Goal: Information Seeking & Learning: Learn about a topic

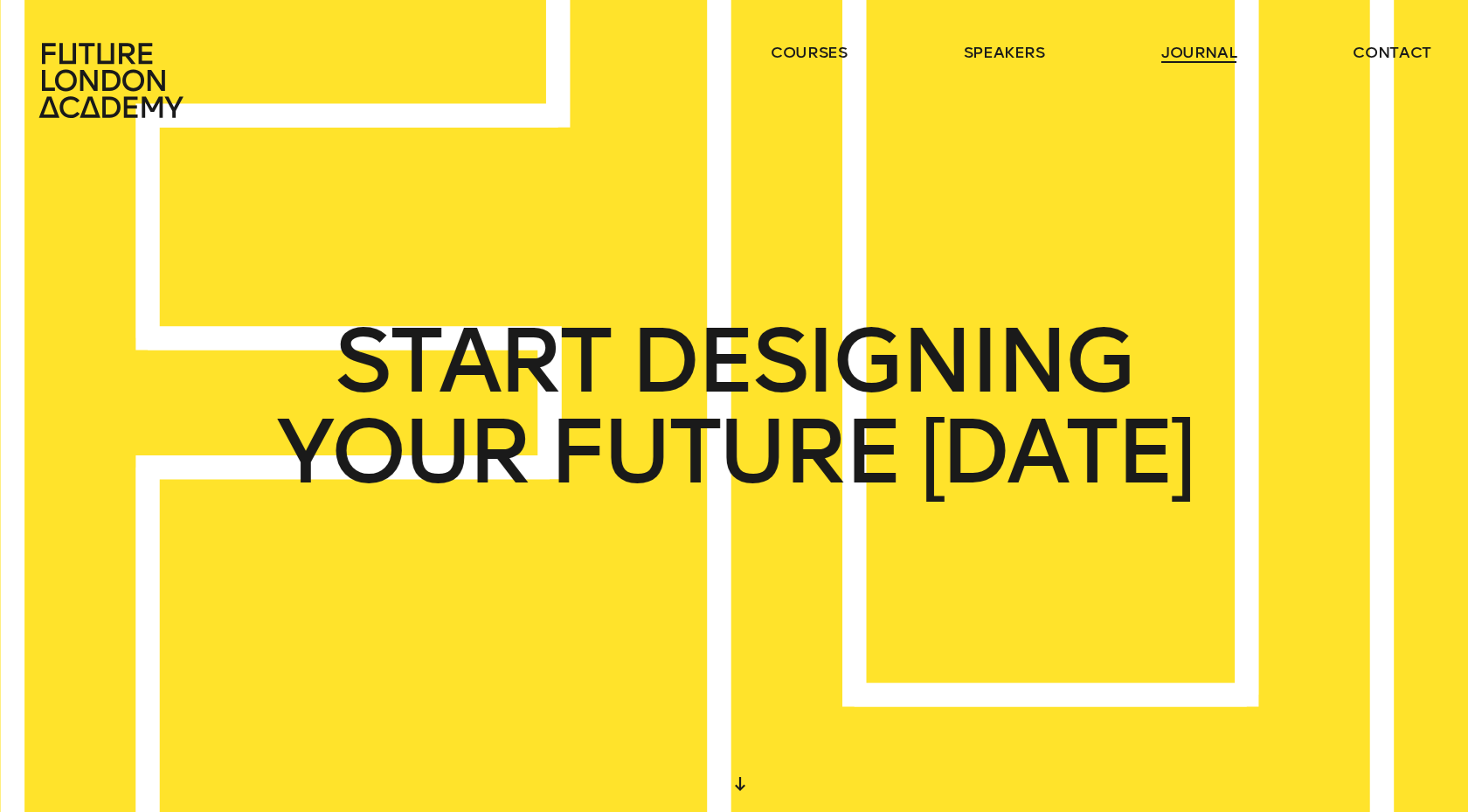
click at [1170, 52] on link "journal" at bounding box center [1198, 51] width 76 height 21
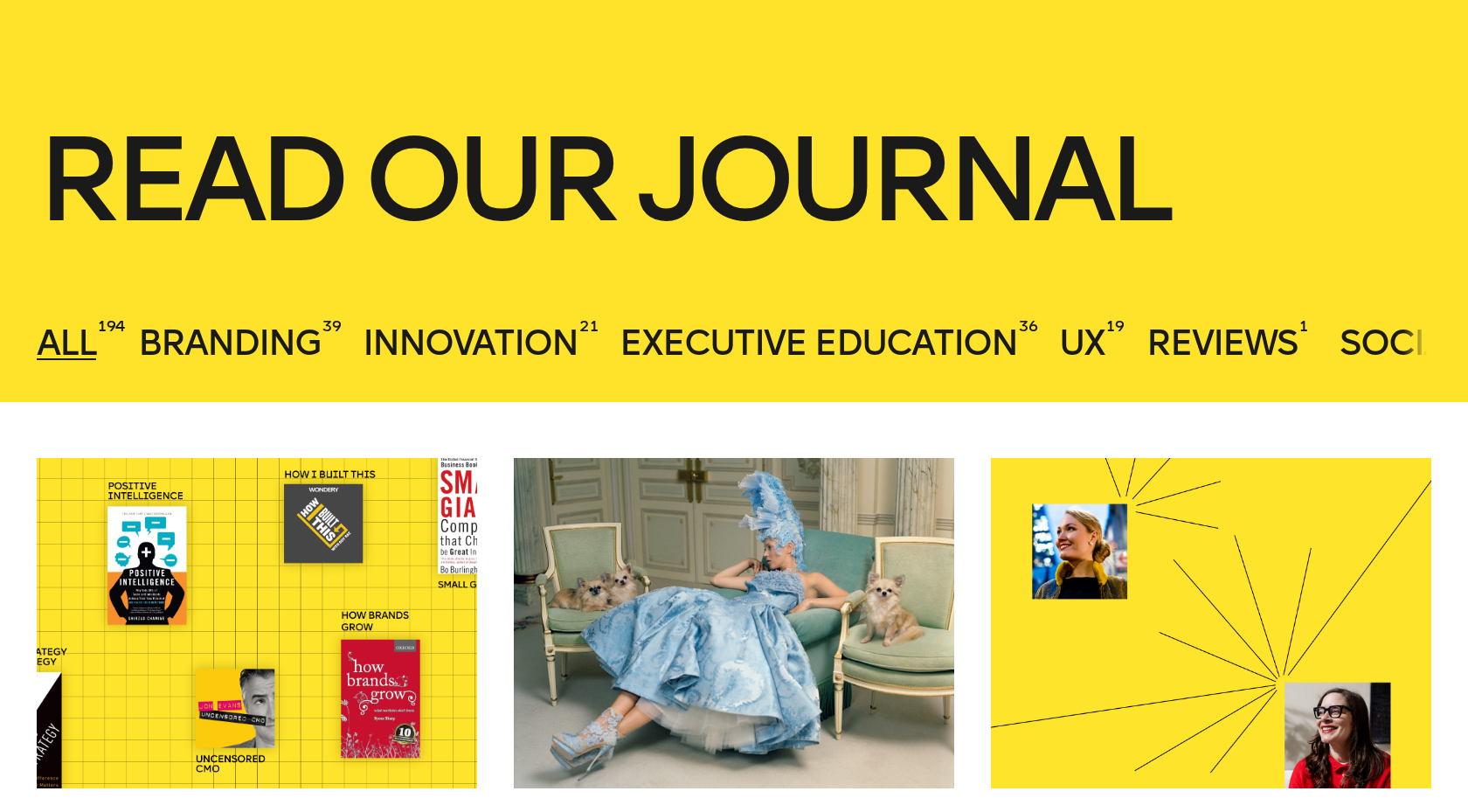
scroll to position [343, 0]
click at [259, 341] on span "Branding" at bounding box center [229, 342] width 183 height 41
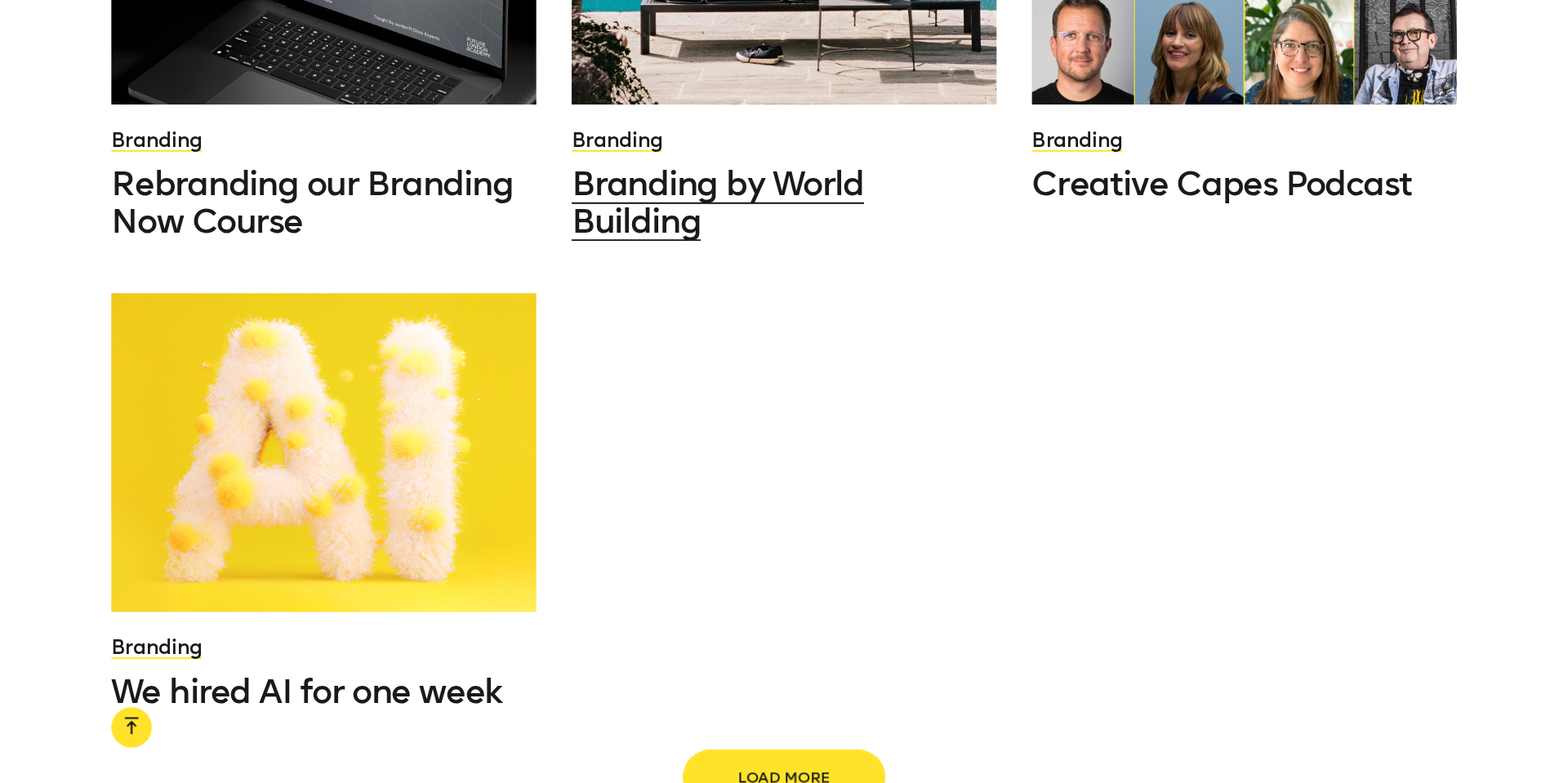
scroll to position [2025, 0]
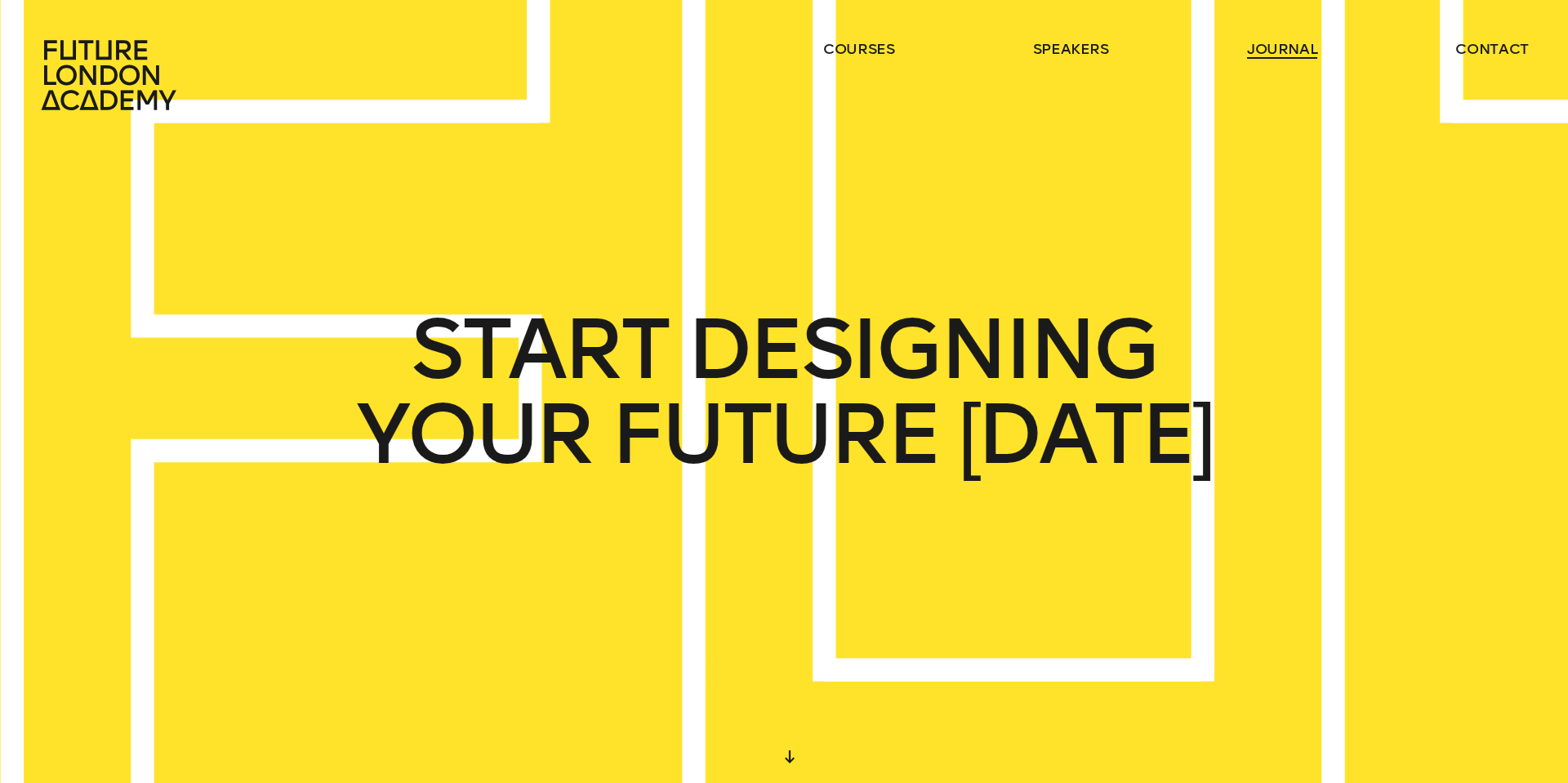
click at [1265, 47] on link "journal" at bounding box center [1282, 48] width 71 height 19
